Goal: Task Accomplishment & Management: Complete application form

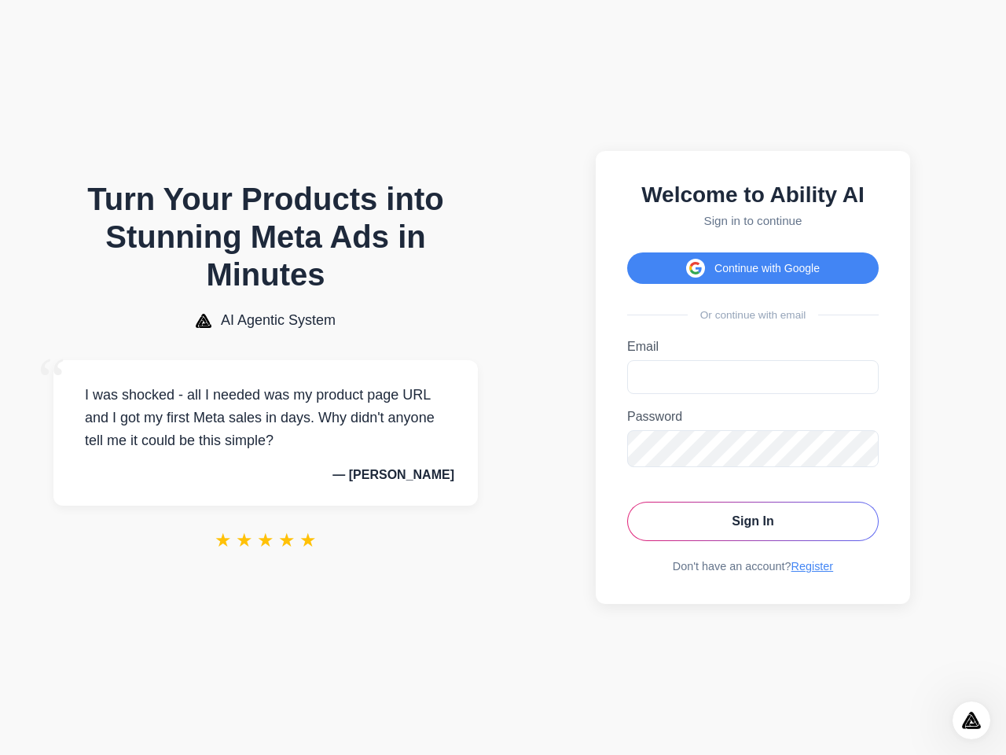
click at [753, 263] on button "Continue with Google" at bounding box center [753, 267] width 252 height 31
click at [971, 720] on icon "Open Intercom Messenger" at bounding box center [972, 720] width 26 height 26
